Goal: Information Seeking & Learning: Learn about a topic

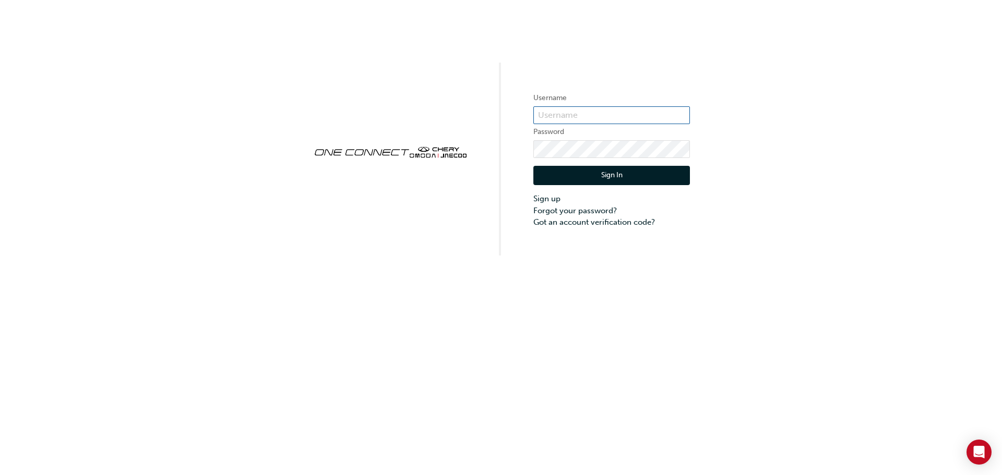
type input "CHNZ0163"
drag, startPoint x: 0, startPoint y: 0, endPoint x: 611, endPoint y: 181, distance: 637.1
click at [611, 181] on button "Sign In" at bounding box center [611, 176] width 157 height 20
